Goal: Information Seeking & Learning: Learn about a topic

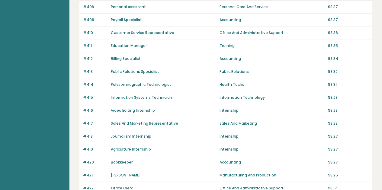
scroll to position [456, 0]
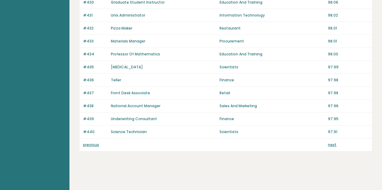
click at [331, 145] on link "next" at bounding box center [332, 144] width 8 height 5
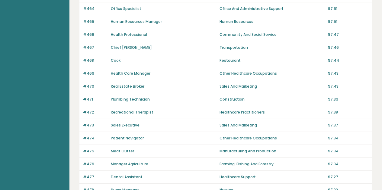
scroll to position [456, 0]
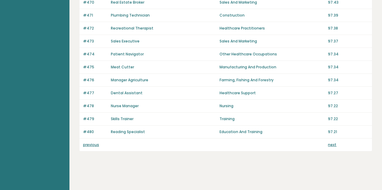
click at [332, 146] on link "next" at bounding box center [332, 144] width 8 height 5
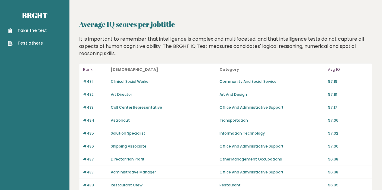
scroll to position [3, 0]
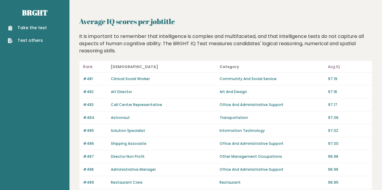
click at [87, 66] on p "Rank" at bounding box center [95, 66] width 24 height 7
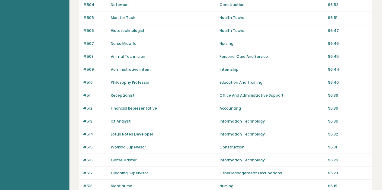
scroll to position [456, 0]
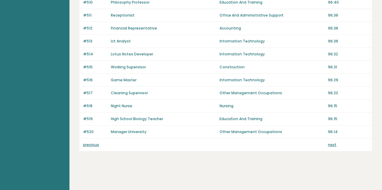
click at [328, 147] on div "previous next" at bounding box center [225, 145] width 293 height 13
click at [334, 146] on link "next" at bounding box center [332, 144] width 8 height 5
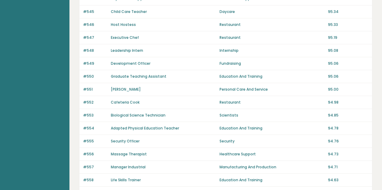
scroll to position [456, 0]
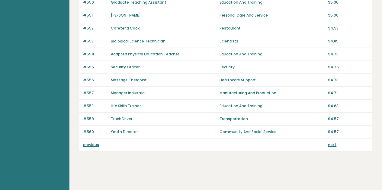
click at [84, 145] on link "previous" at bounding box center [91, 144] width 16 height 5
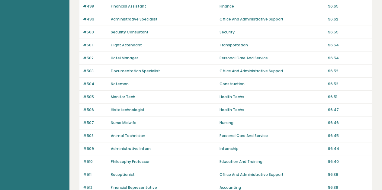
scroll to position [456, 0]
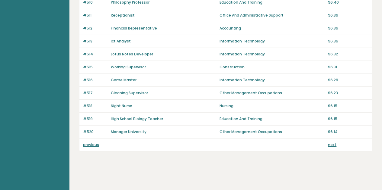
click at [88, 146] on link "previous" at bounding box center [91, 144] width 16 height 5
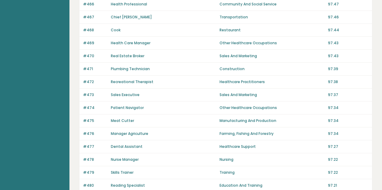
scroll to position [456, 0]
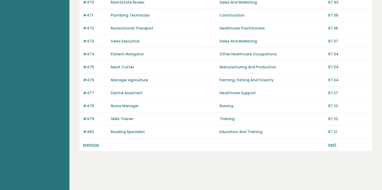
click at [90, 144] on link "previous" at bounding box center [91, 144] width 16 height 5
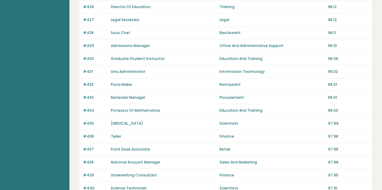
scroll to position [456, 0]
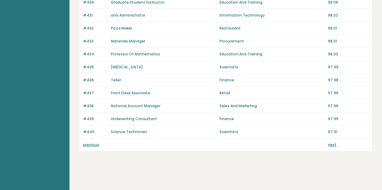
click at [93, 146] on link "previous" at bounding box center [91, 144] width 16 height 5
